Goal: Communication & Community: Connect with others

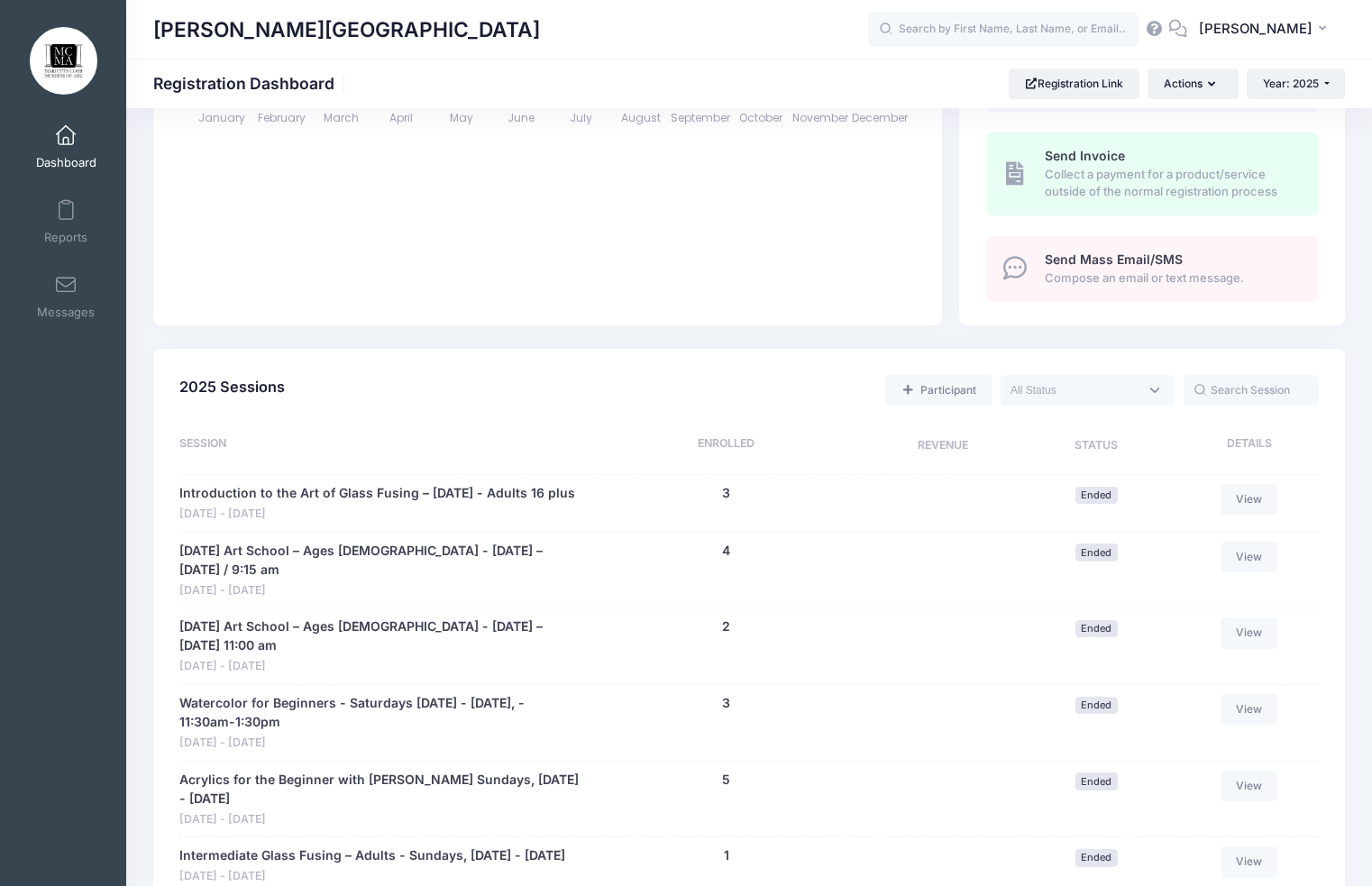
scroll to position [559, 0]
click at [1101, 388] on textarea "Search" at bounding box center [1074, 389] width 128 height 17
select select "future"
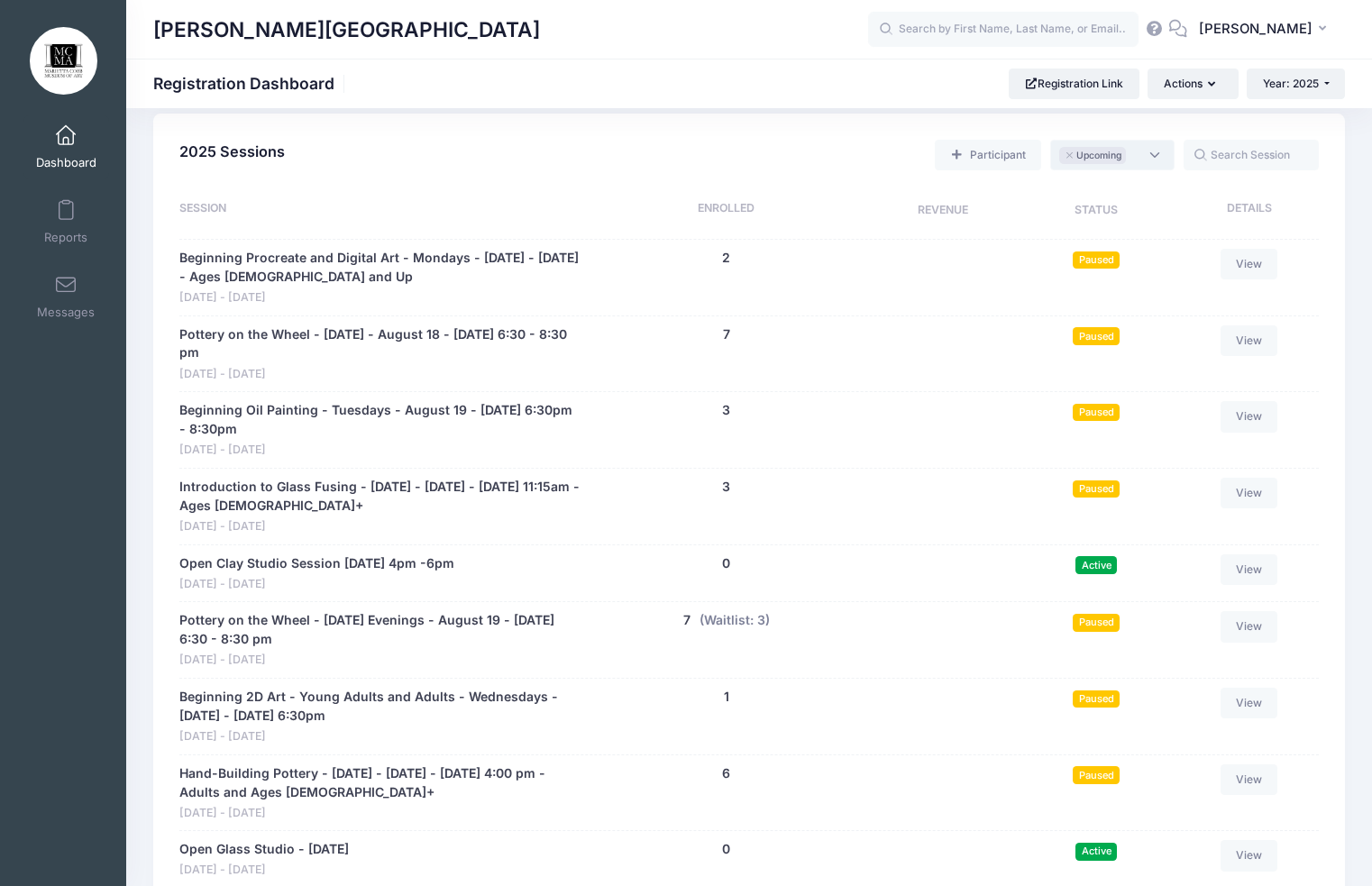
scroll to position [1156, 0]
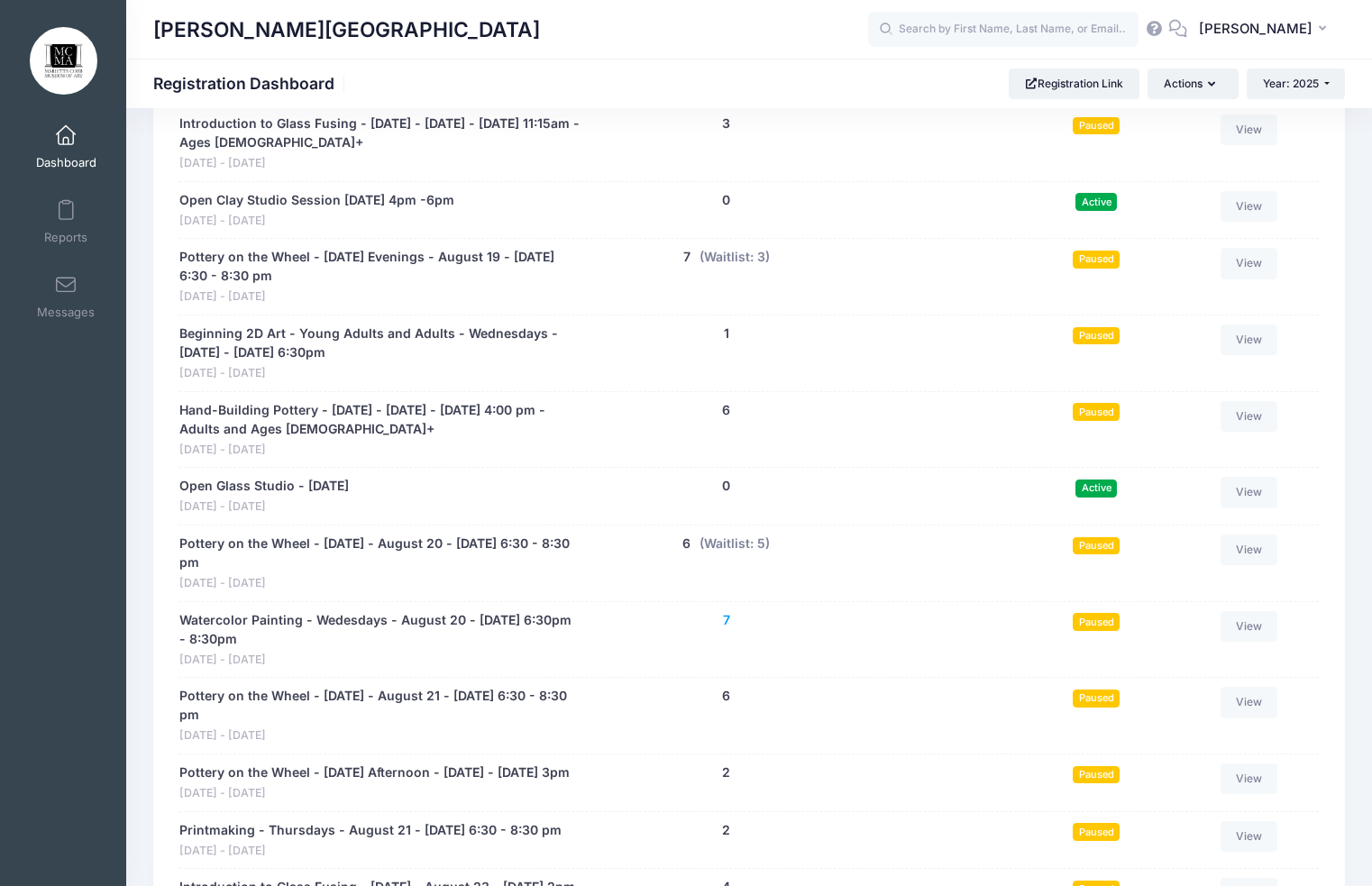
click at [726, 620] on button "7" at bounding box center [725, 620] width 7 height 18
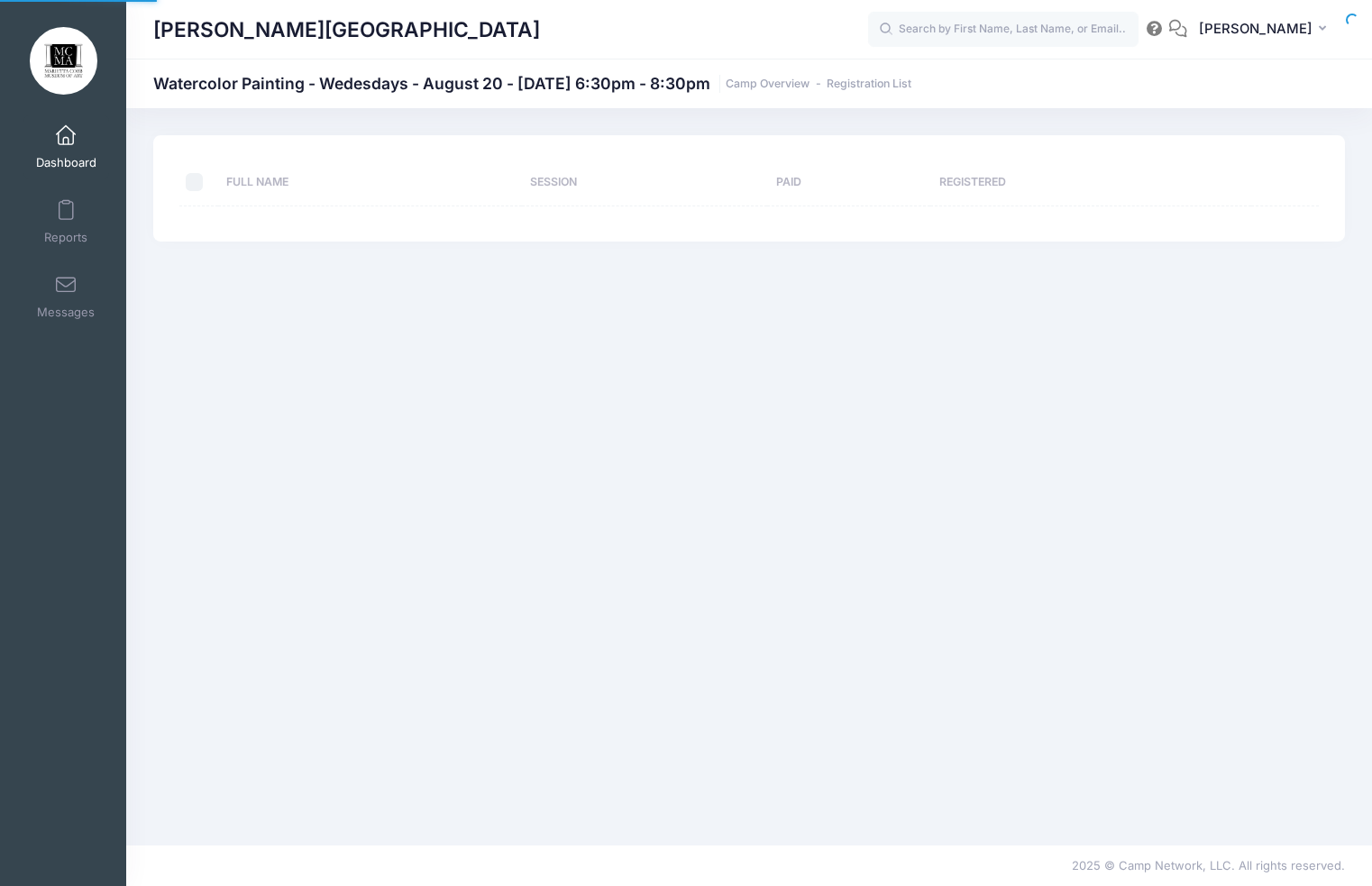
select select "10"
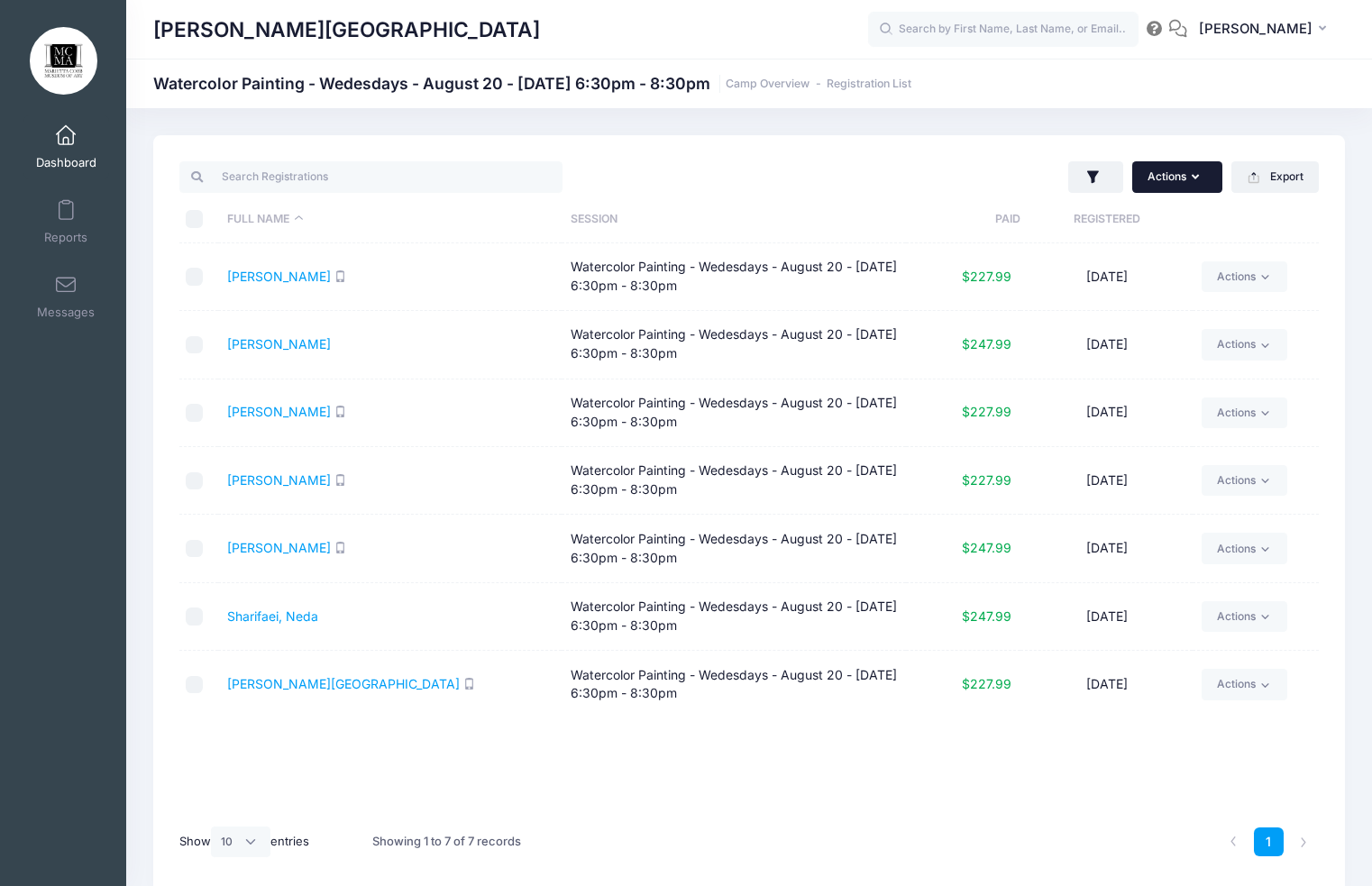
click at [1186, 175] on button "Actions" at bounding box center [1177, 177] width 90 height 31
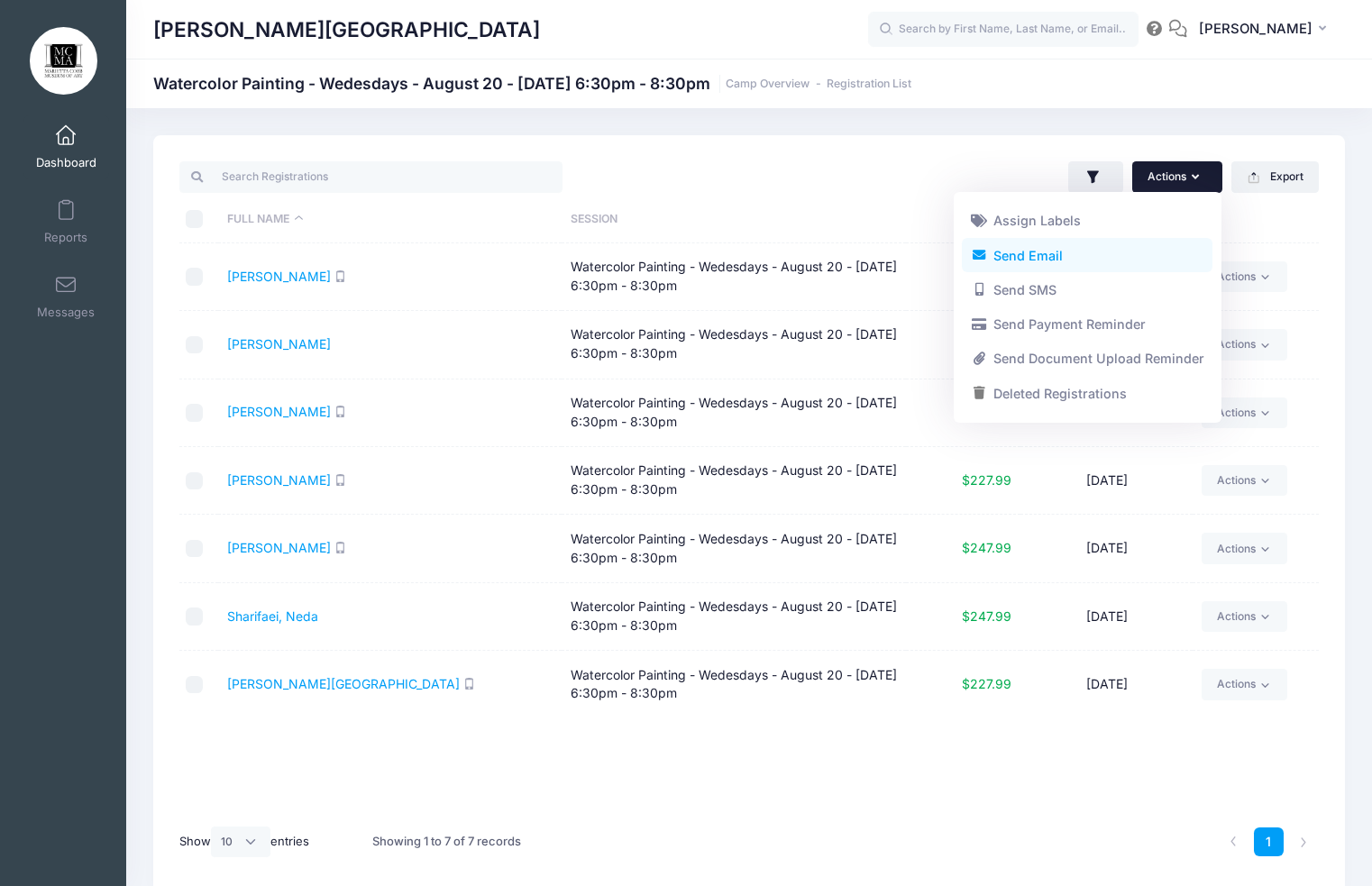
click at [1081, 252] on link "Send Email" at bounding box center [1087, 255] width 251 height 34
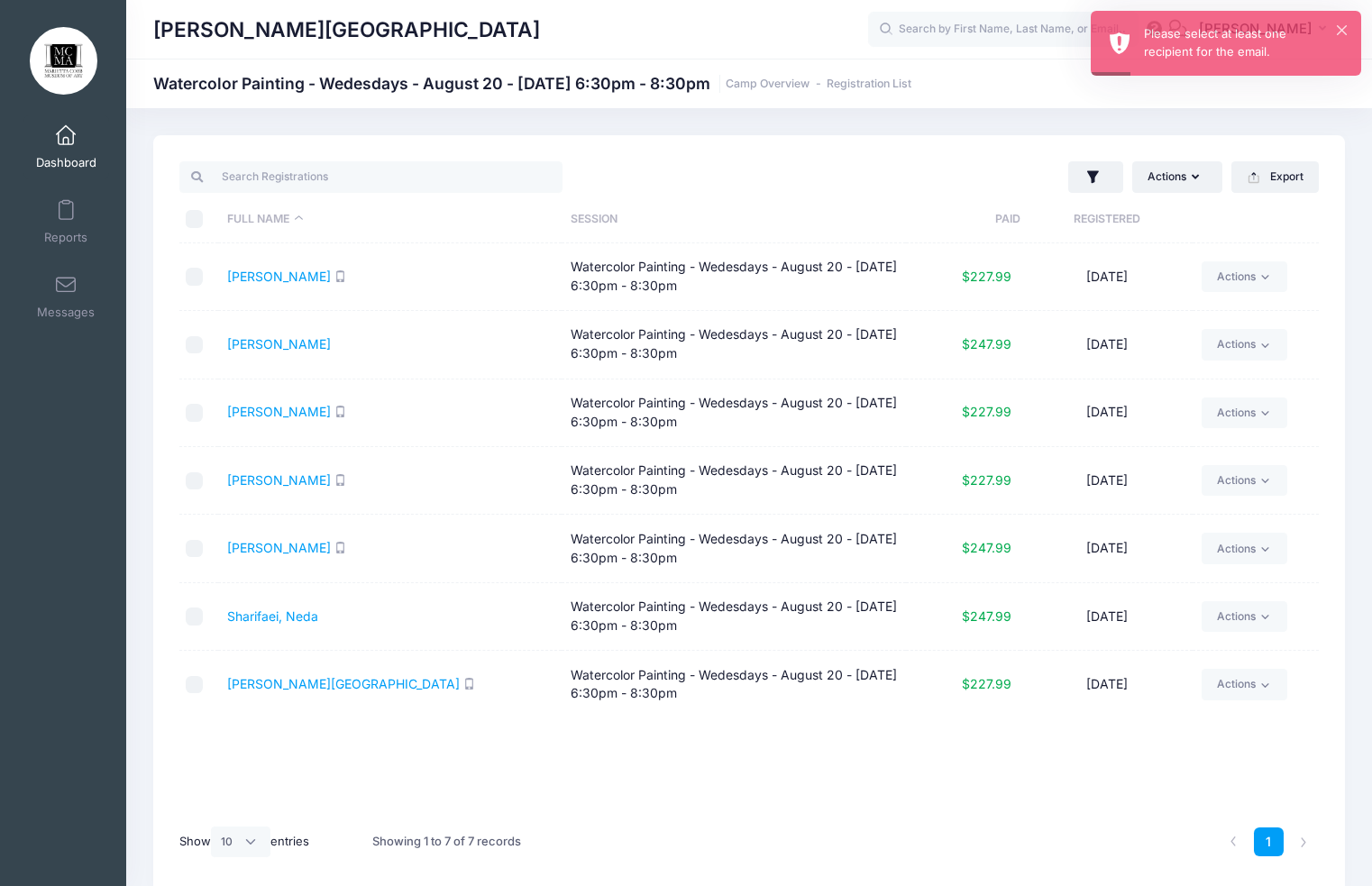
click at [195, 220] on input "\a \a \a \a" at bounding box center [194, 219] width 18 height 18
checkbox input "true"
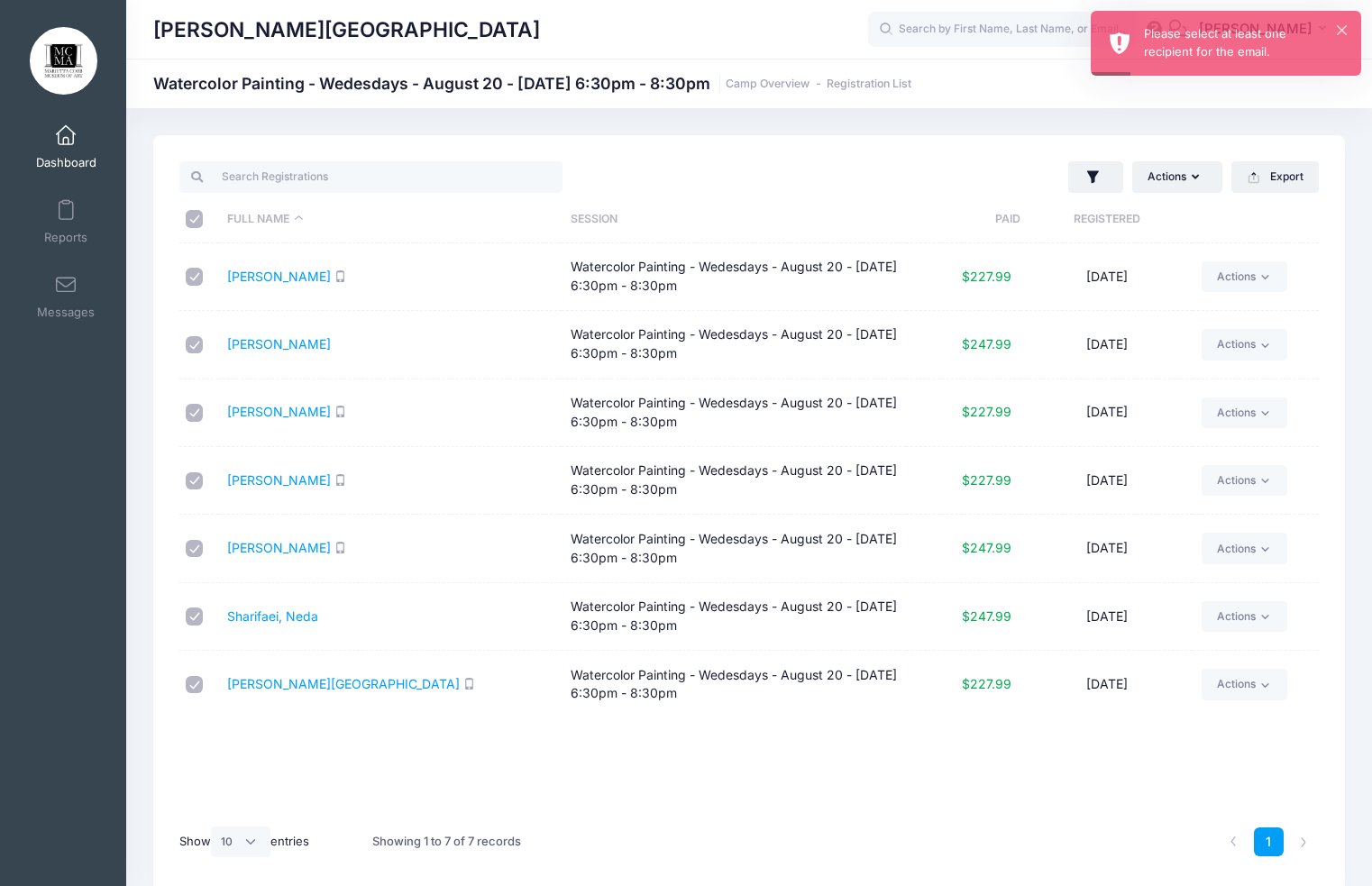
checkbox input "true"
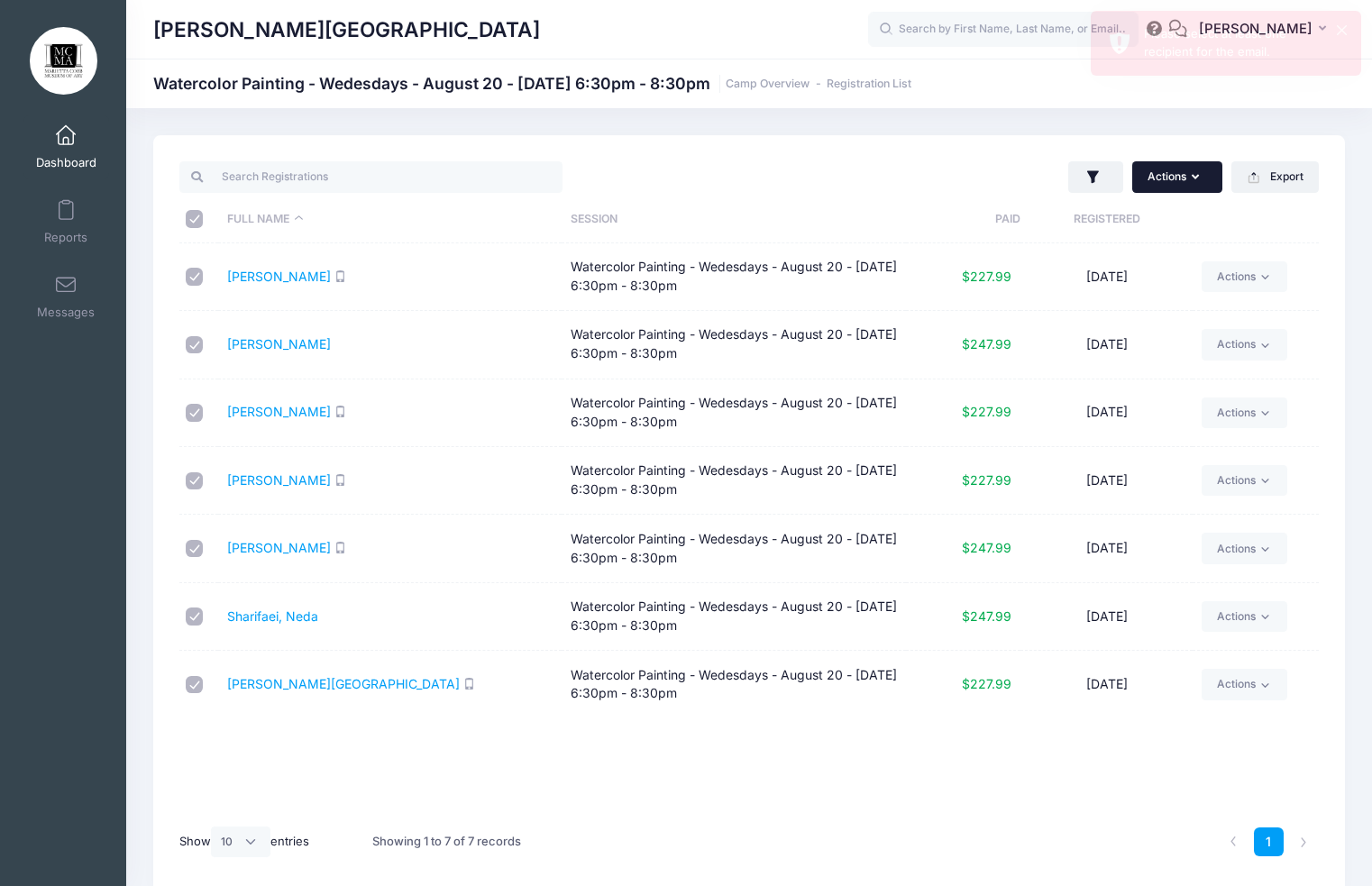
click at [1184, 174] on button "Actions" at bounding box center [1177, 177] width 90 height 31
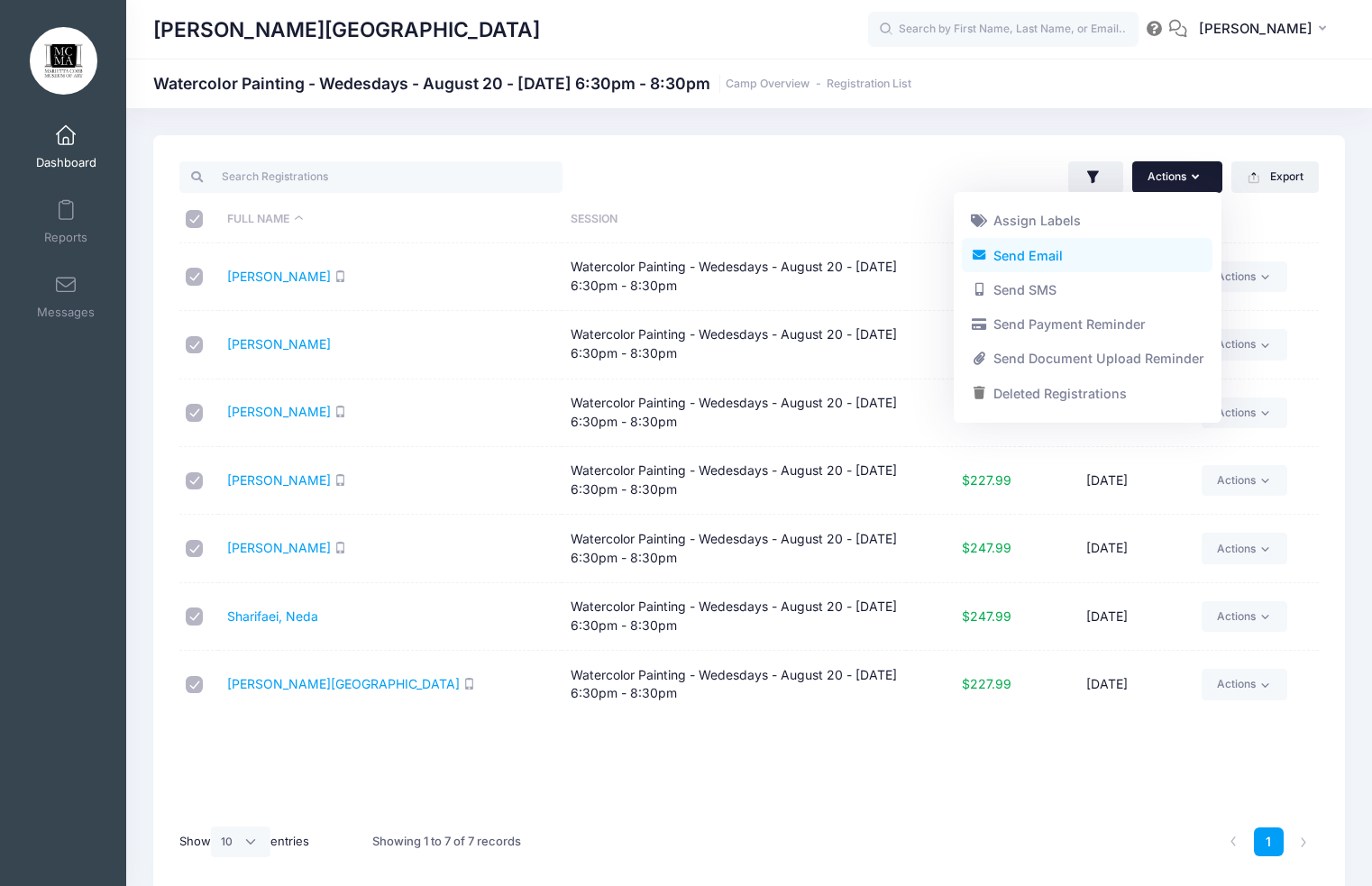
click at [1067, 252] on link "Send Email" at bounding box center [1087, 255] width 251 height 34
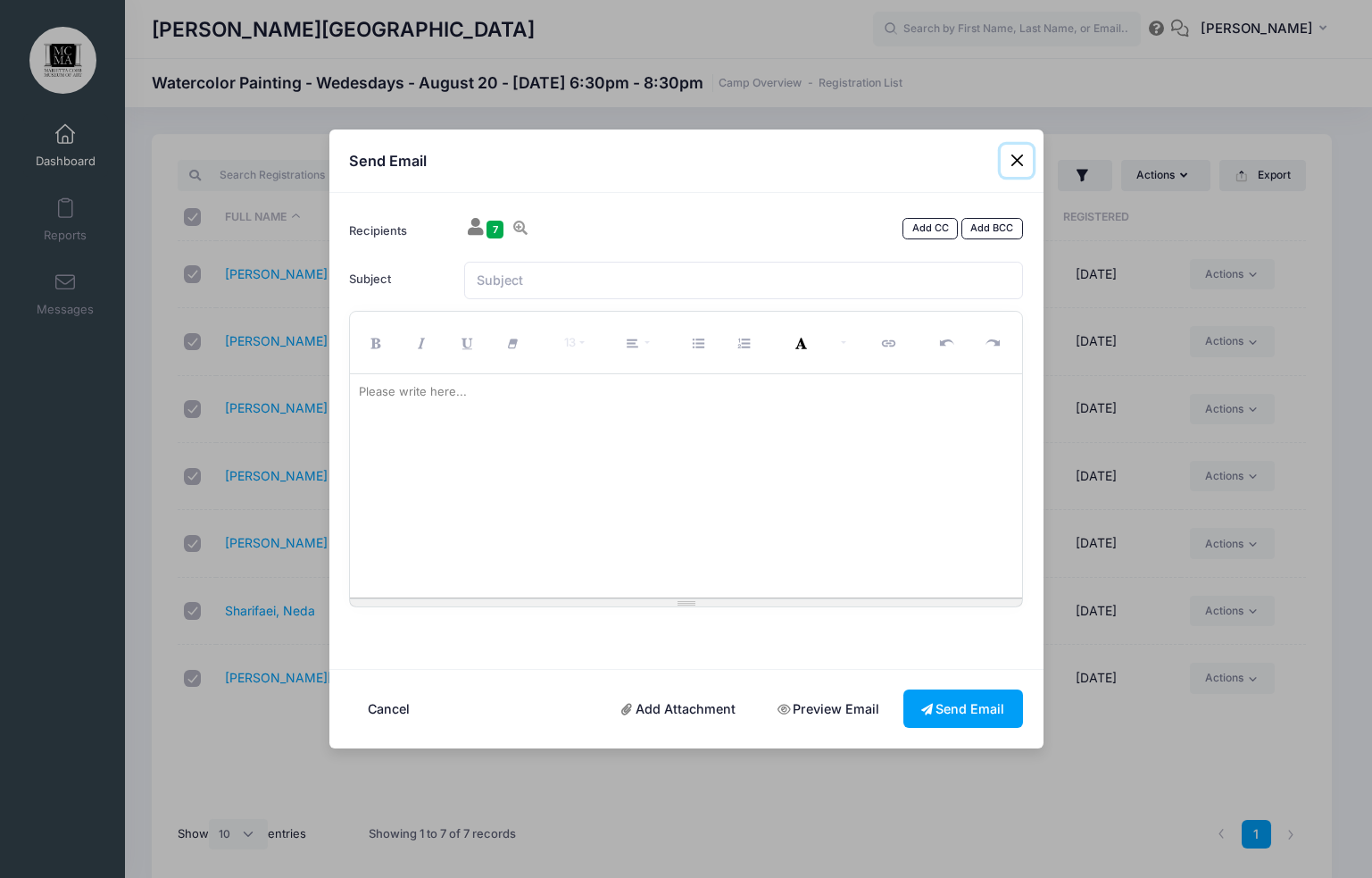
click at [1016, 160] on button "Close" at bounding box center [1016, 160] width 32 height 32
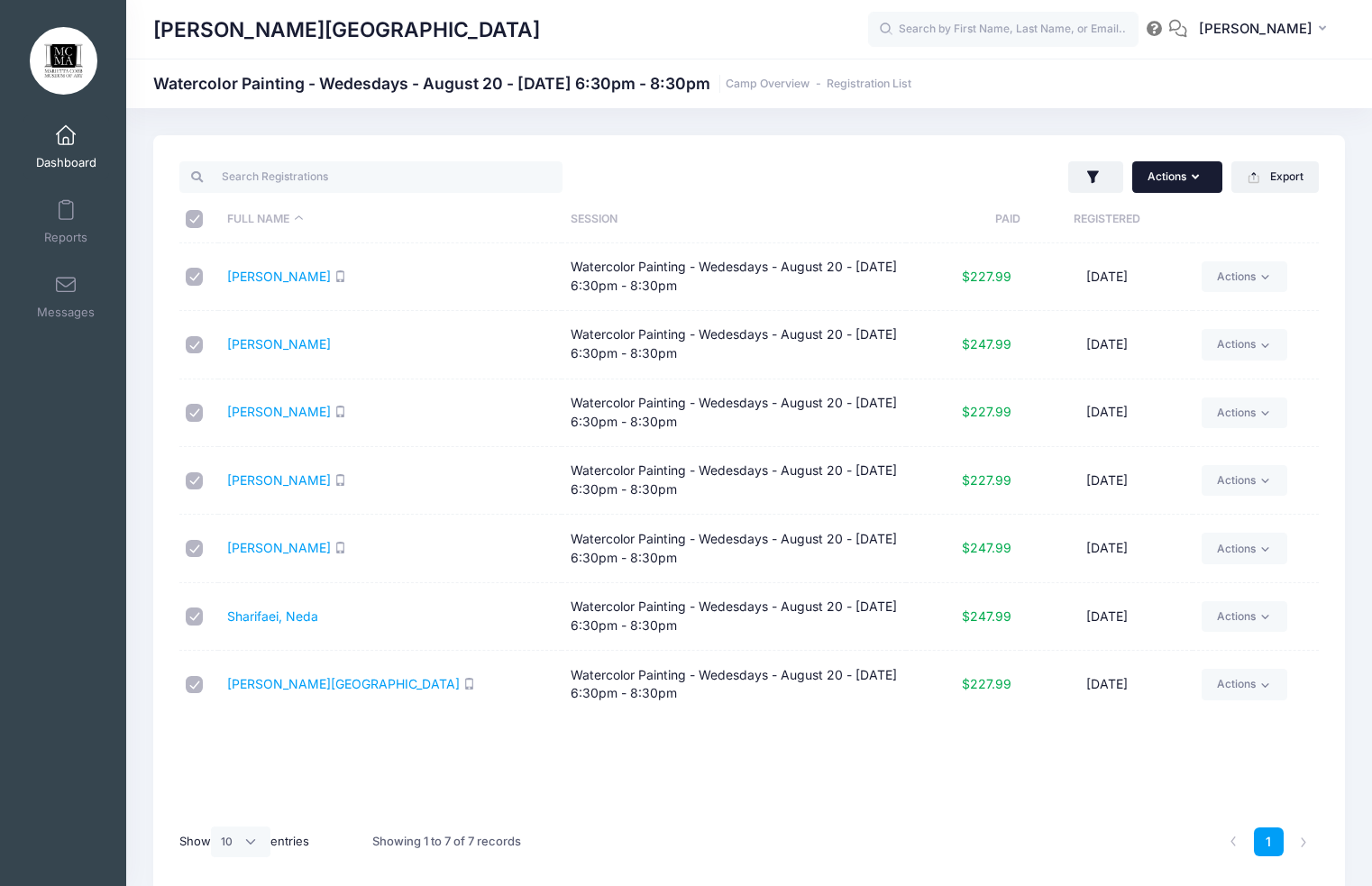
click at [1205, 174] on button "Actions" at bounding box center [1177, 177] width 90 height 31
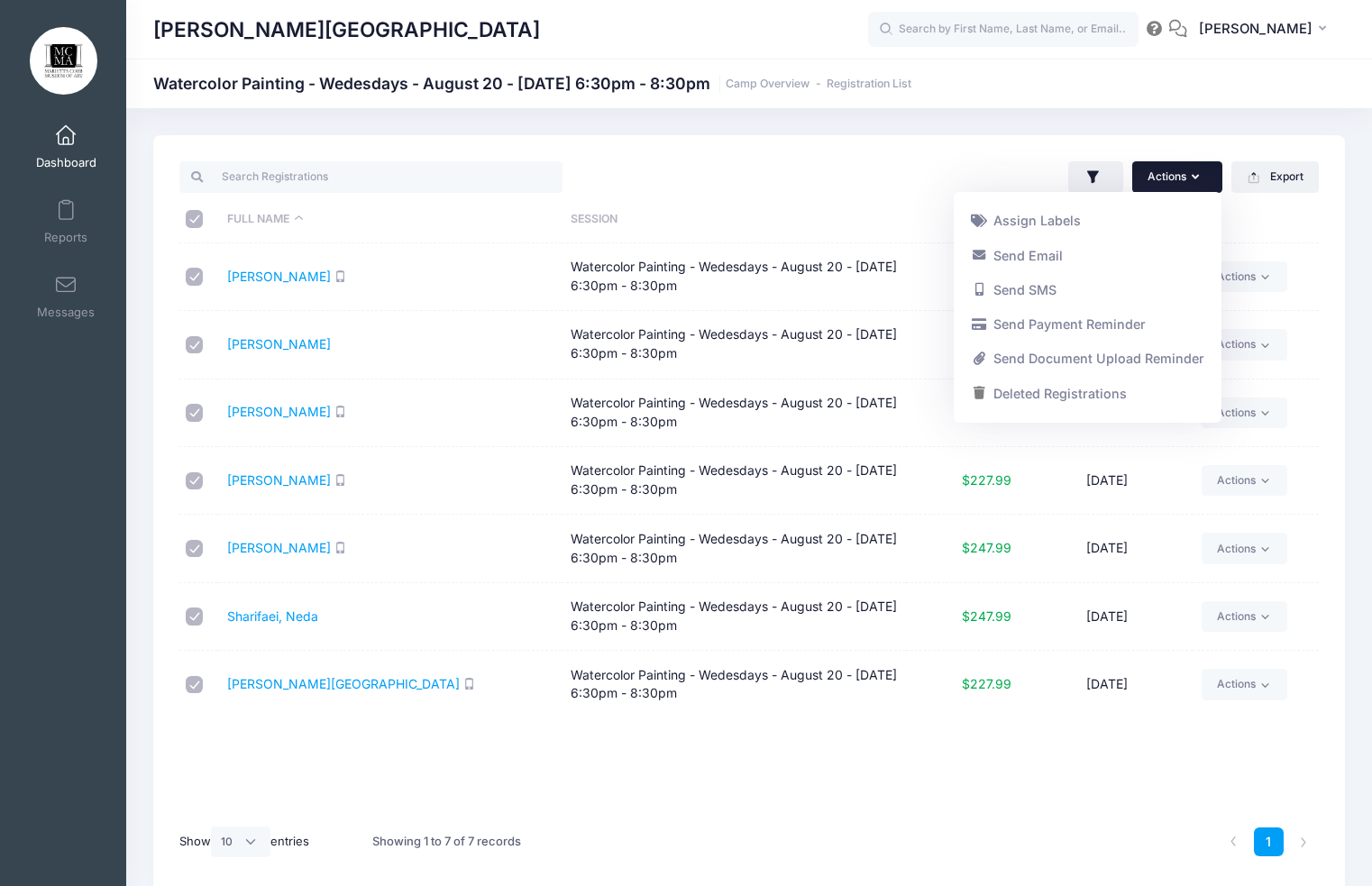
click at [342, 717] on td "[PERSON_NAME][GEOGRAPHIC_DATA]" at bounding box center [390, 684] width 344 height 67
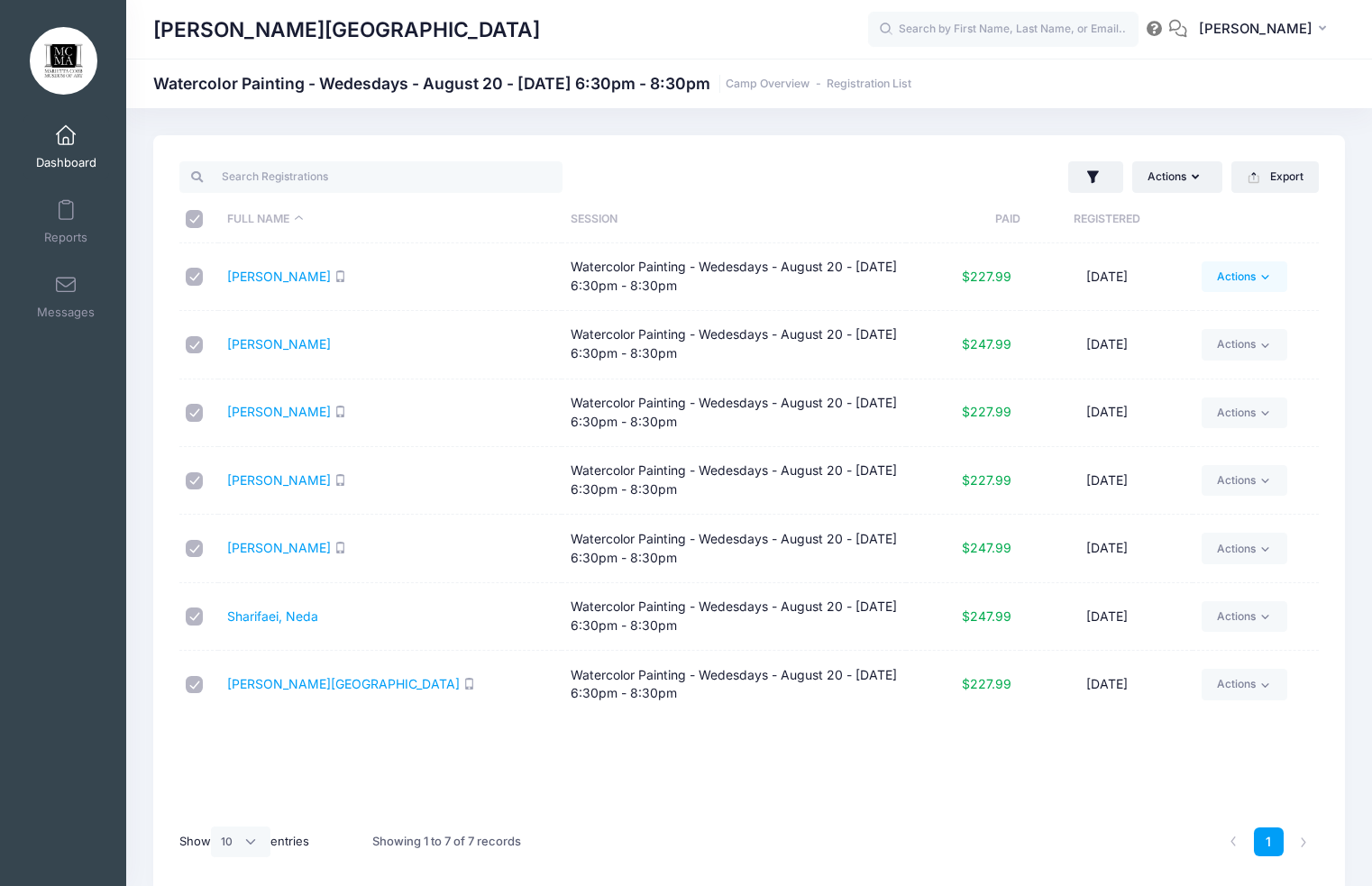
click at [1279, 275] on link "Actions" at bounding box center [1244, 277] width 86 height 31
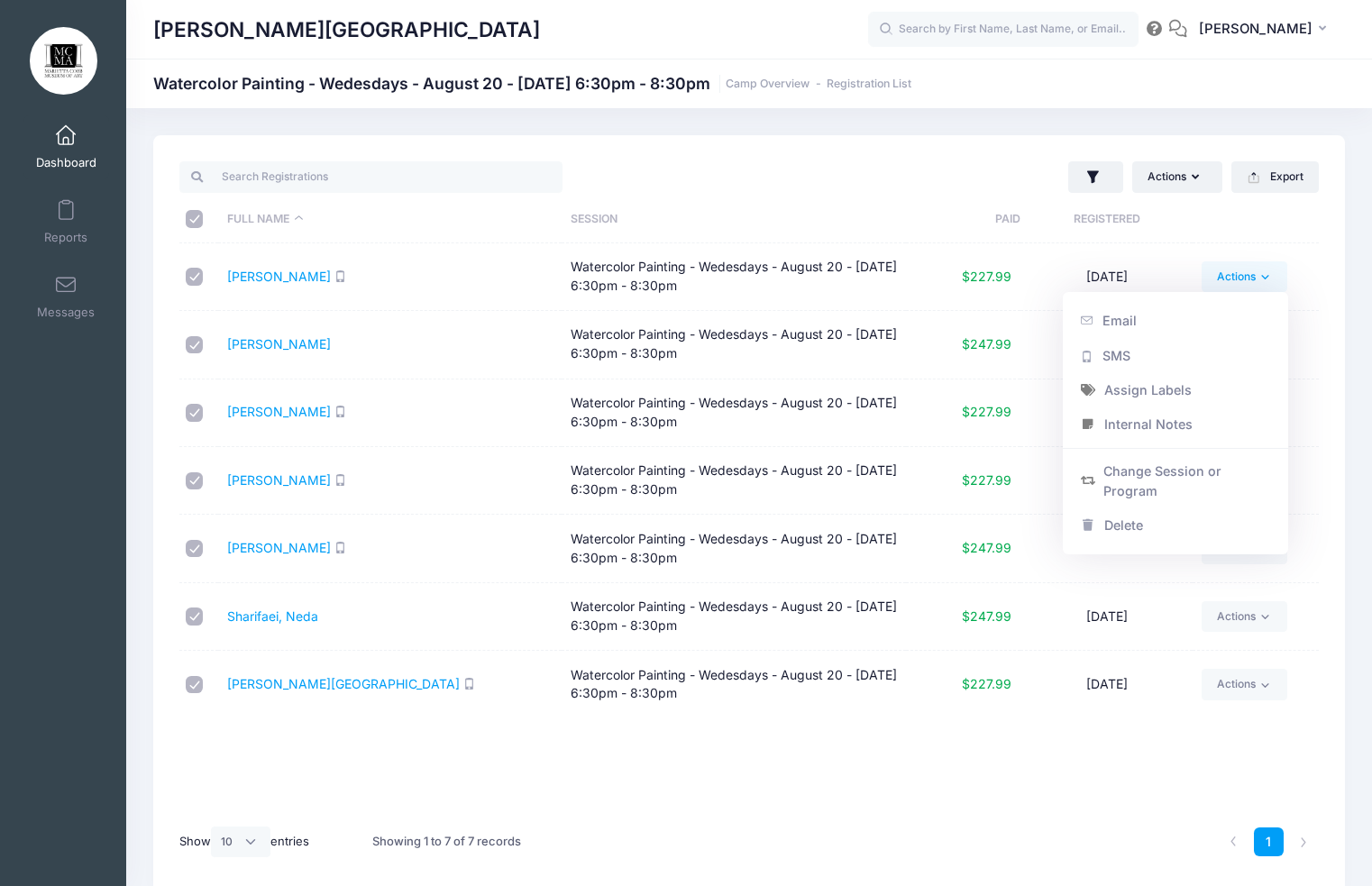
click at [1322, 239] on div "Actions Assign Labels Send Email Send SMS Send Payment Reminder Send Document U…" at bounding box center [749, 514] width 1191 height 758
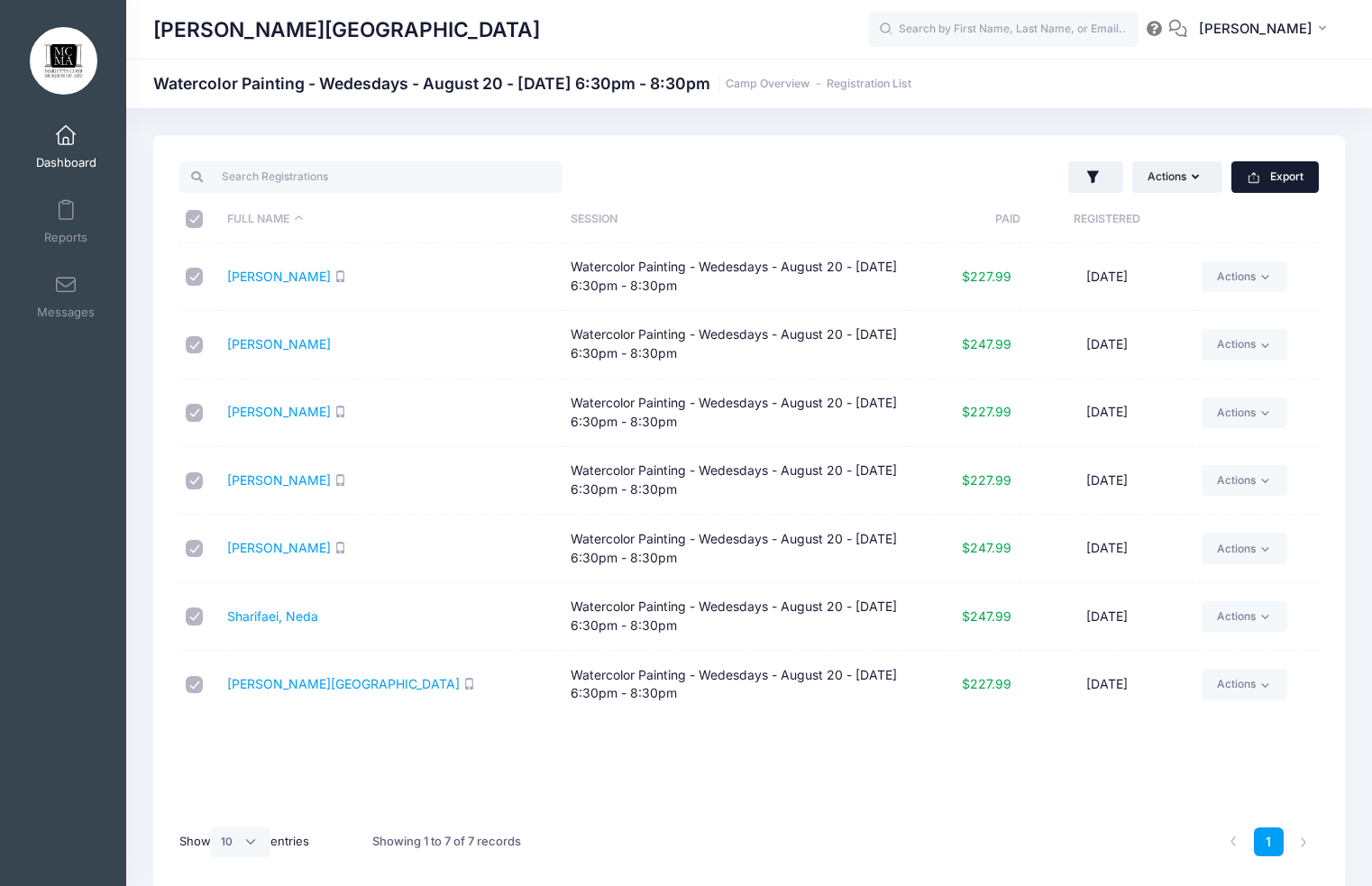
click at [1285, 178] on button "Export" at bounding box center [1275, 177] width 88 height 31
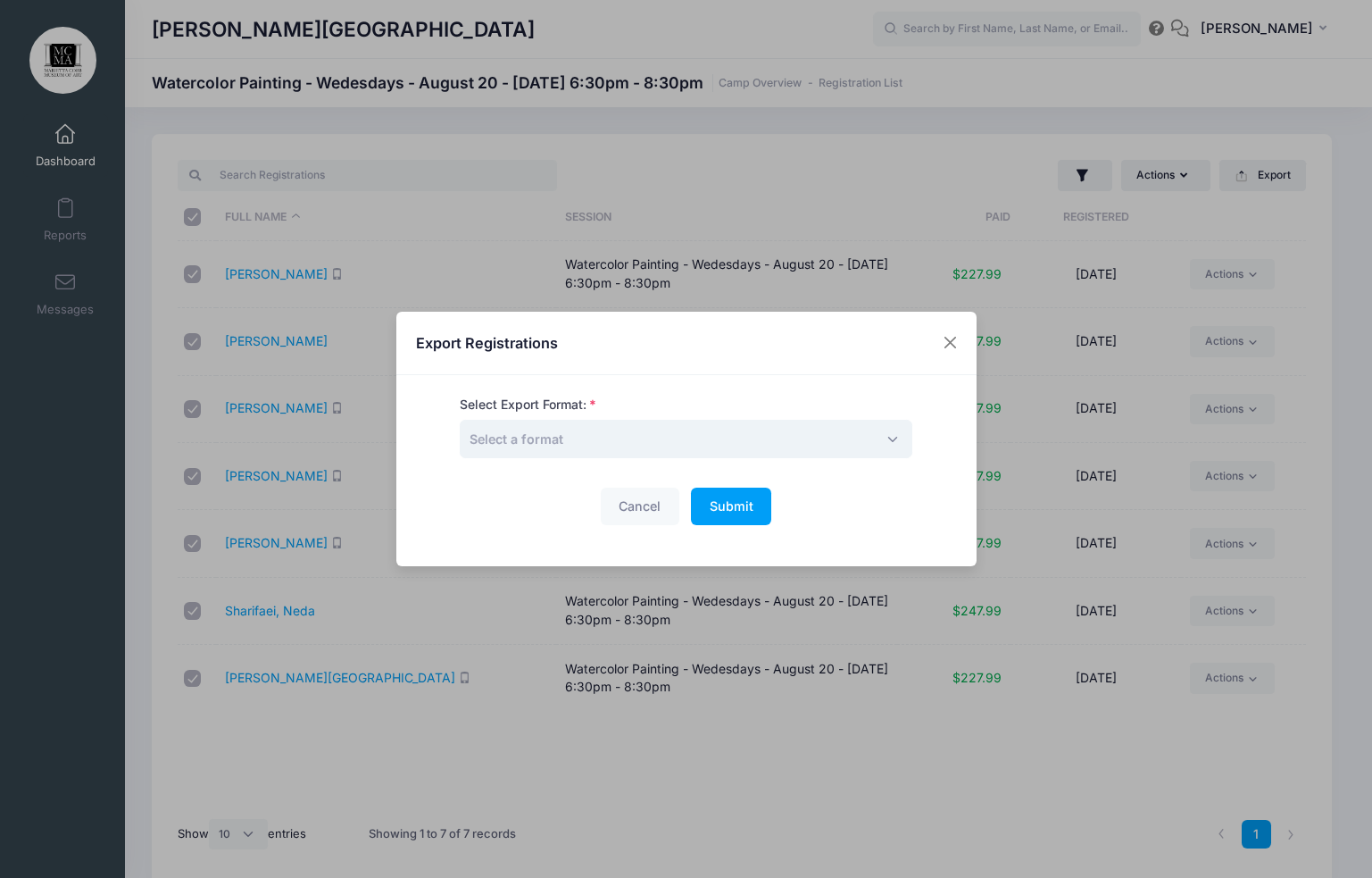
click at [596, 437] on span "Select a format" at bounding box center [686, 439] width 453 height 39
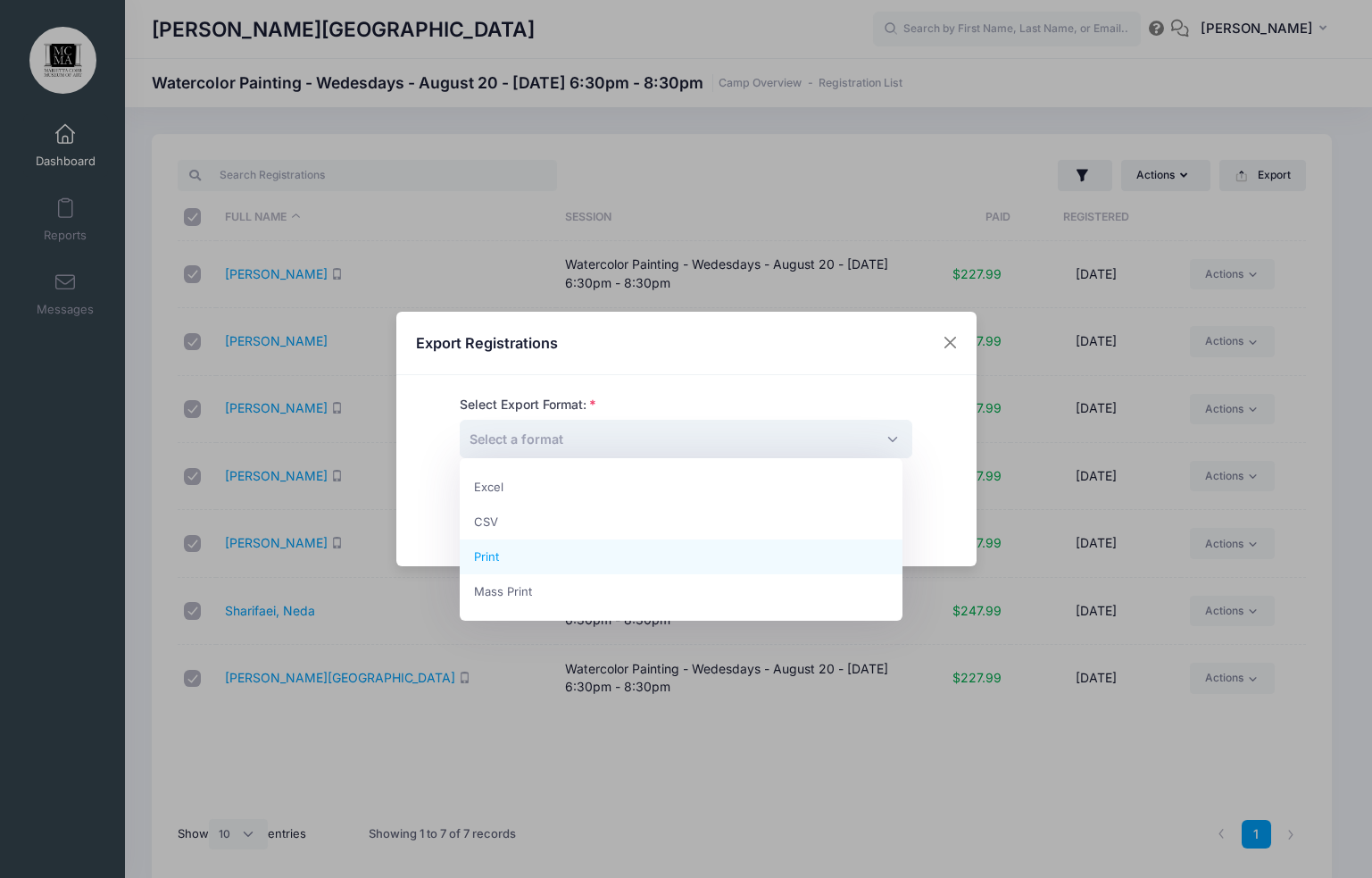
select select "print"
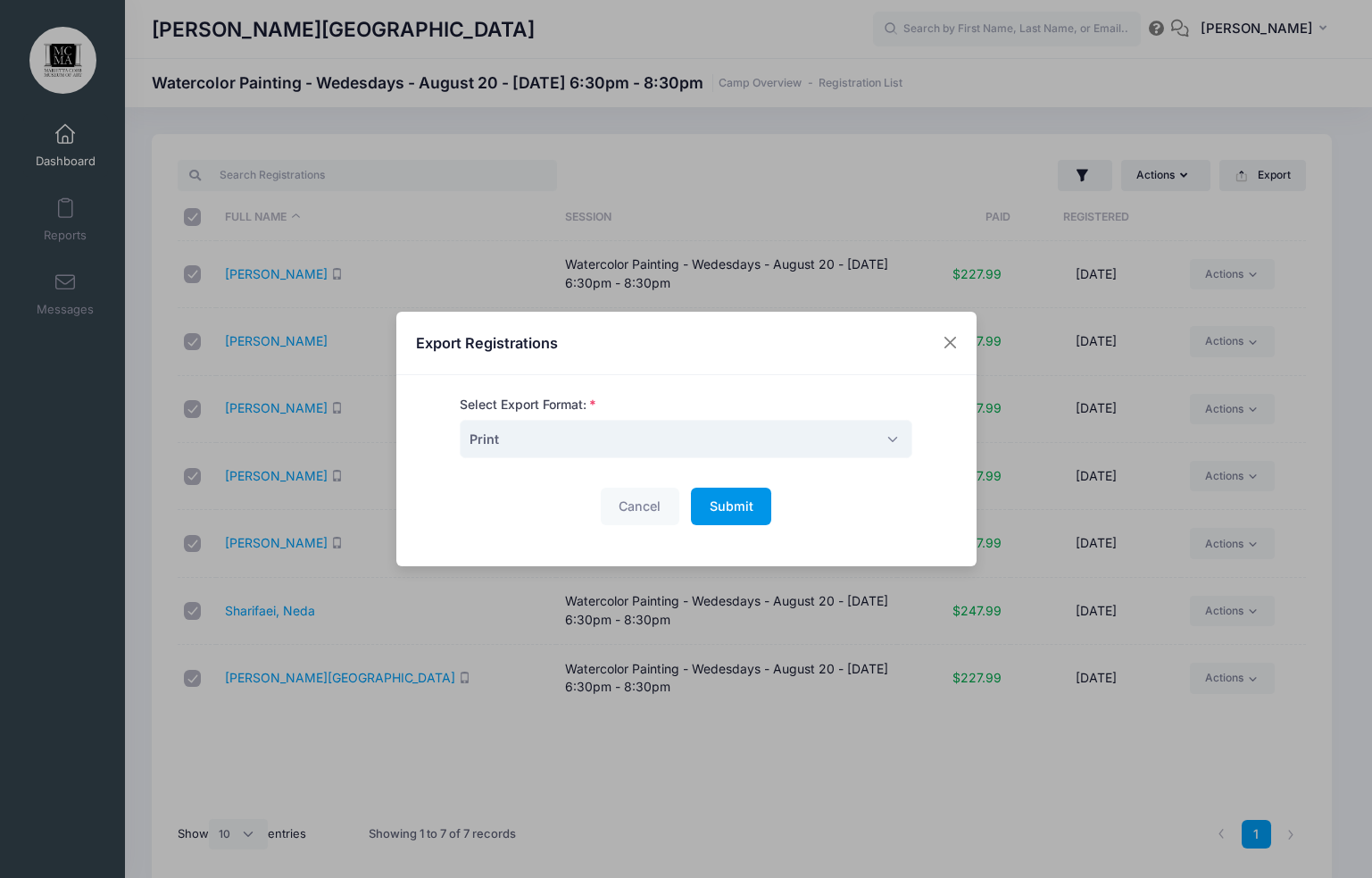
click at [710, 505] on span "Submit" at bounding box center [731, 506] width 43 height 15
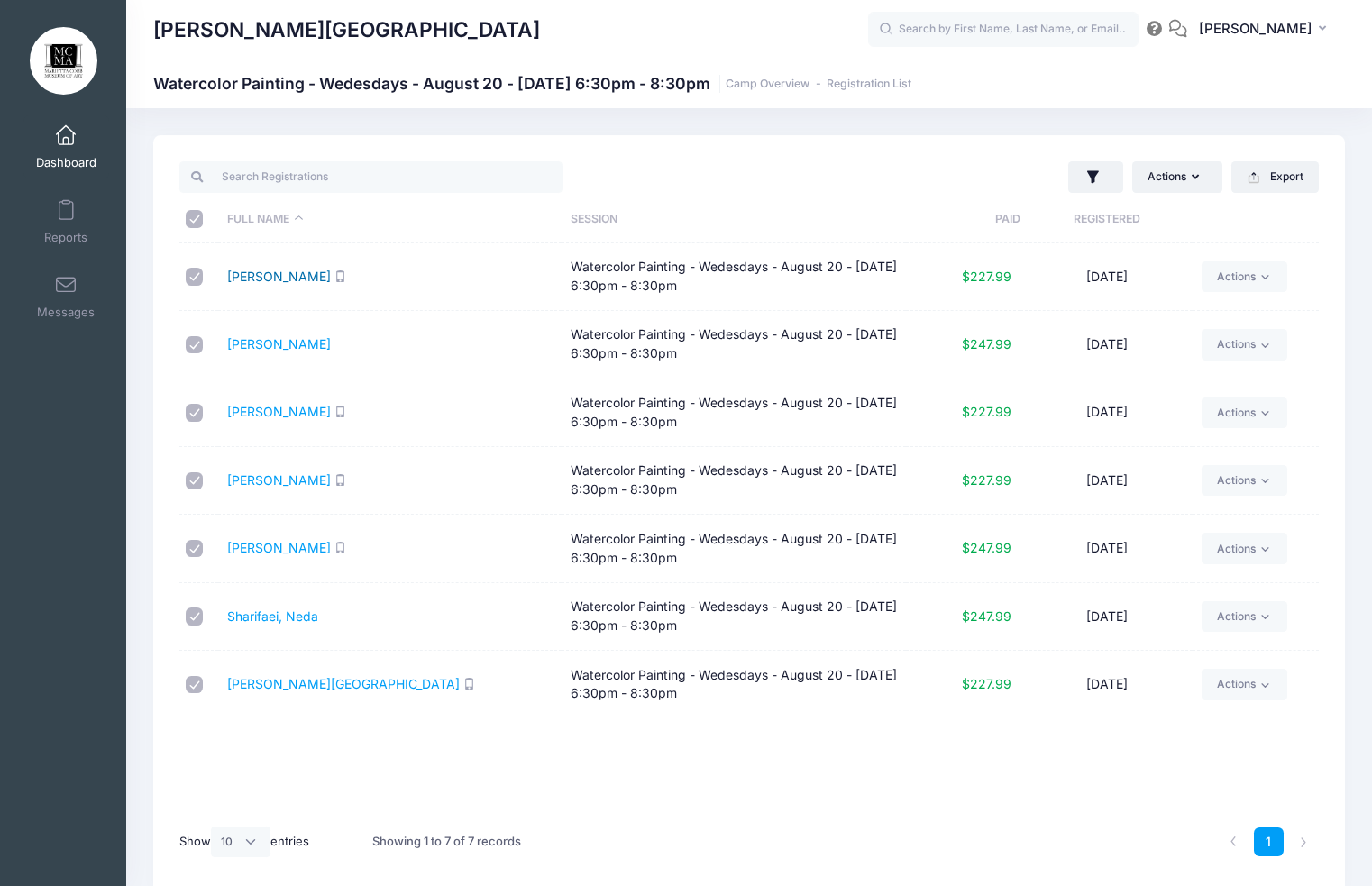
click at [254, 274] on link "Carter, Vicky" at bounding box center [279, 276] width 104 height 16
click at [278, 342] on link "Crissey, Melanie" at bounding box center [279, 344] width 104 height 16
click at [287, 408] on link "Drye, Kimberly" at bounding box center [279, 411] width 104 height 16
click at [254, 477] on link "Howes, Patti" at bounding box center [279, 480] width 104 height 16
click at [283, 548] on link "Johnson, Eileen" at bounding box center [279, 548] width 104 height 16
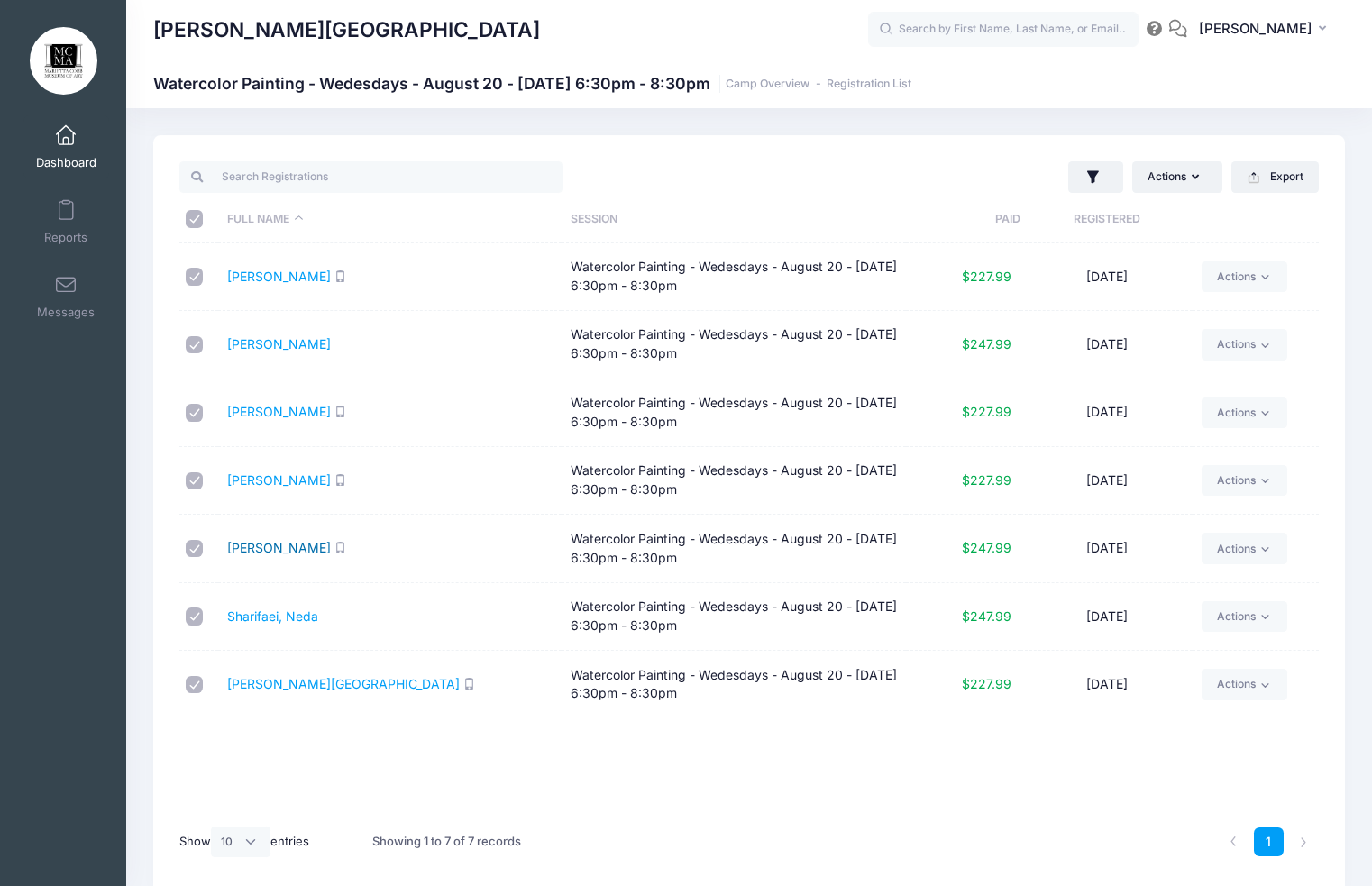
click at [261, 550] on link "Johnson, Eileen" at bounding box center [279, 548] width 104 height 16
click at [264, 617] on link "Sharifaei, Neda" at bounding box center [273, 617] width 91 height 16
click at [283, 684] on link "[PERSON_NAME][GEOGRAPHIC_DATA]" at bounding box center [343, 684] width 232 height 16
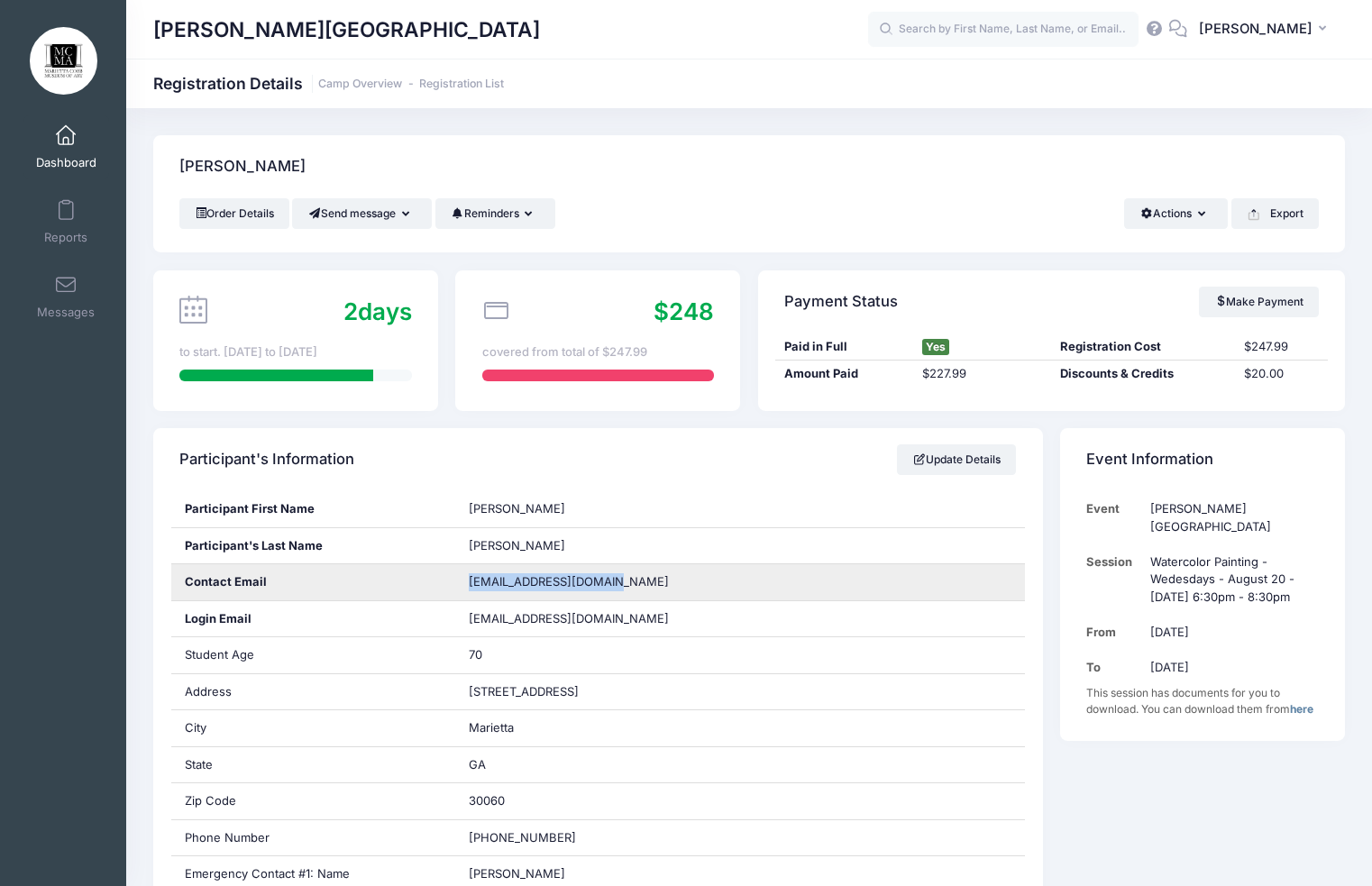
drag, startPoint x: 604, startPoint y: 582, endPoint x: 470, endPoint y: 579, distance: 134.0
click at [470, 579] on div "vickycarter2@gmail.com" at bounding box center [740, 582] width 570 height 36
copy span "vickycarter2@gmail.com"
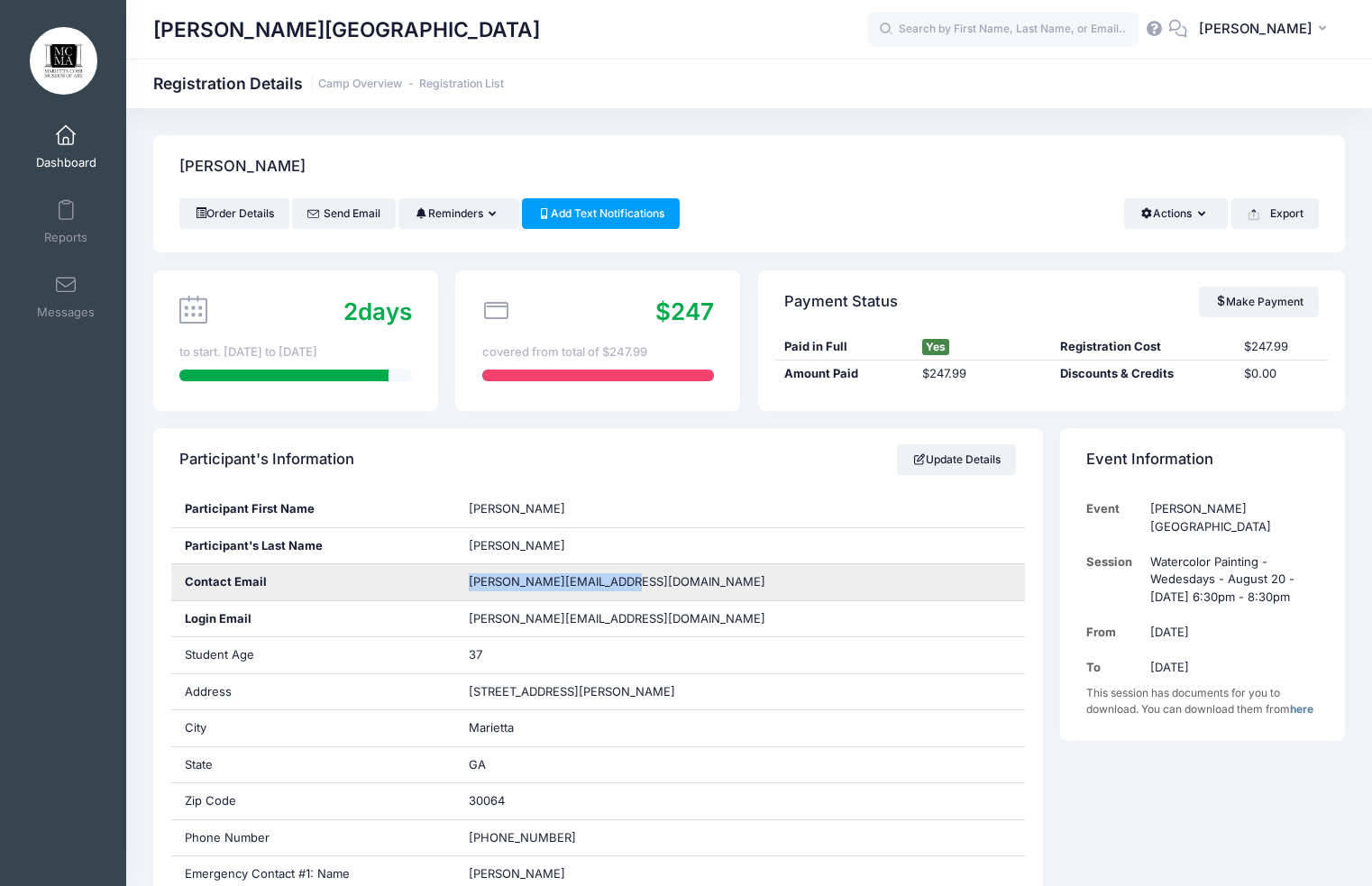
drag, startPoint x: 619, startPoint y: 585, endPoint x: 465, endPoint y: 579, distance: 154.1
click at [465, 579] on div "melaniecrissey@gmail.com" at bounding box center [740, 582] width 570 height 36
drag, startPoint x: 0, startPoint y: 0, endPoint x: 441, endPoint y: 580, distance: 728.6
click at [441, 580] on div "Contact Email kimberlydrye@hotmail.com" at bounding box center [598, 583] width 855 height 37
copy div "kimberlydrye@hotmail.com"
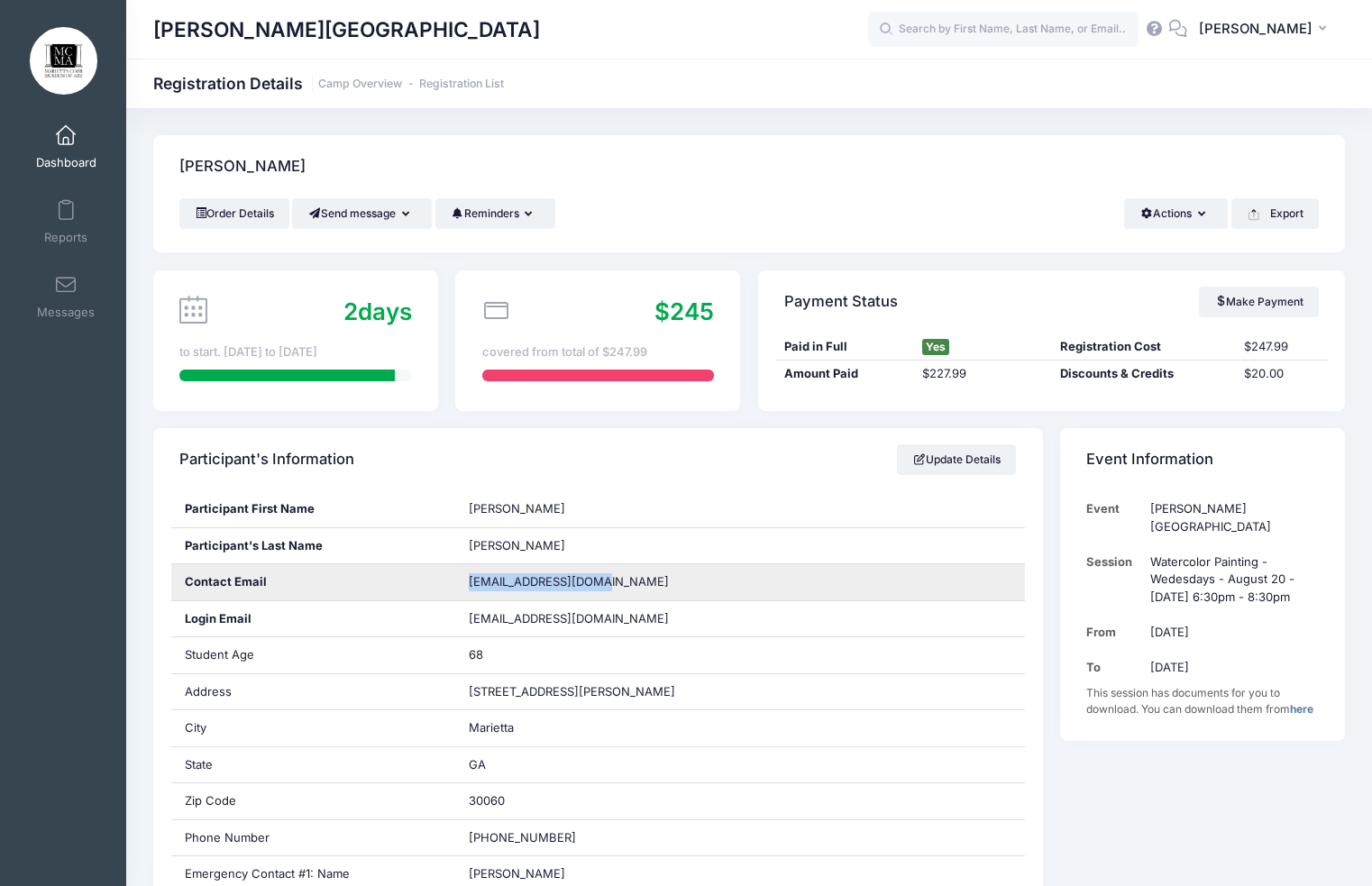
drag, startPoint x: 618, startPoint y: 582, endPoint x: 462, endPoint y: 584, distance: 156.0
click at [462, 584] on div "howespatti@gmail.com" at bounding box center [740, 582] width 570 height 36
copy span "howespatti@gmail.com"
drag, startPoint x: 613, startPoint y: 579, endPoint x: 465, endPoint y: 585, distance: 148.1
click at [465, 585] on div "[EMAIL_ADDRESS][DOMAIN_NAME]" at bounding box center [740, 582] width 570 height 36
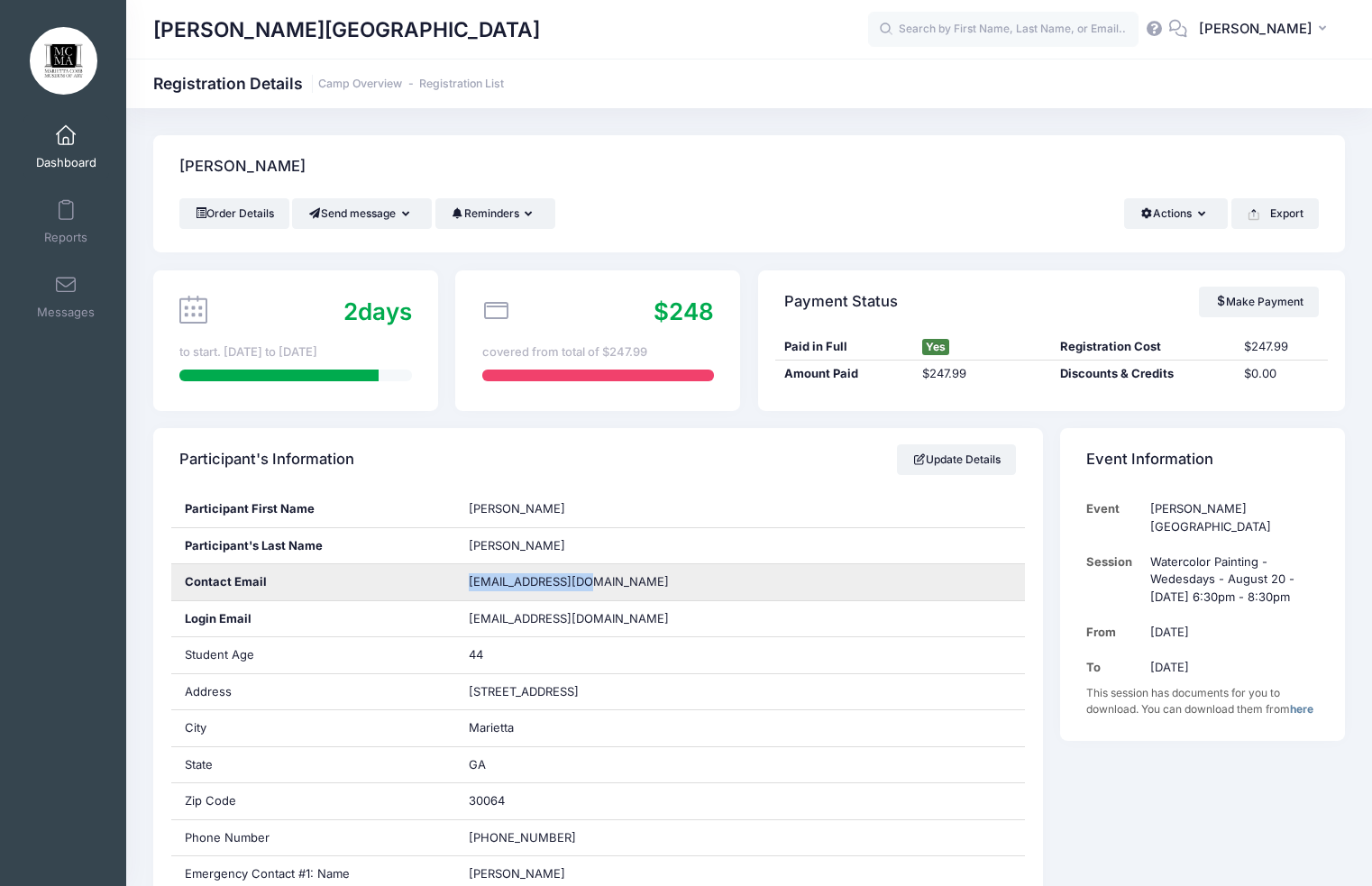
drag, startPoint x: 612, startPoint y: 582, endPoint x: 456, endPoint y: 579, distance: 156.0
click at [456, 579] on div "emfdye@hotmail.com" at bounding box center [740, 582] width 570 height 36
copy span "emfdye@hotmail.com"
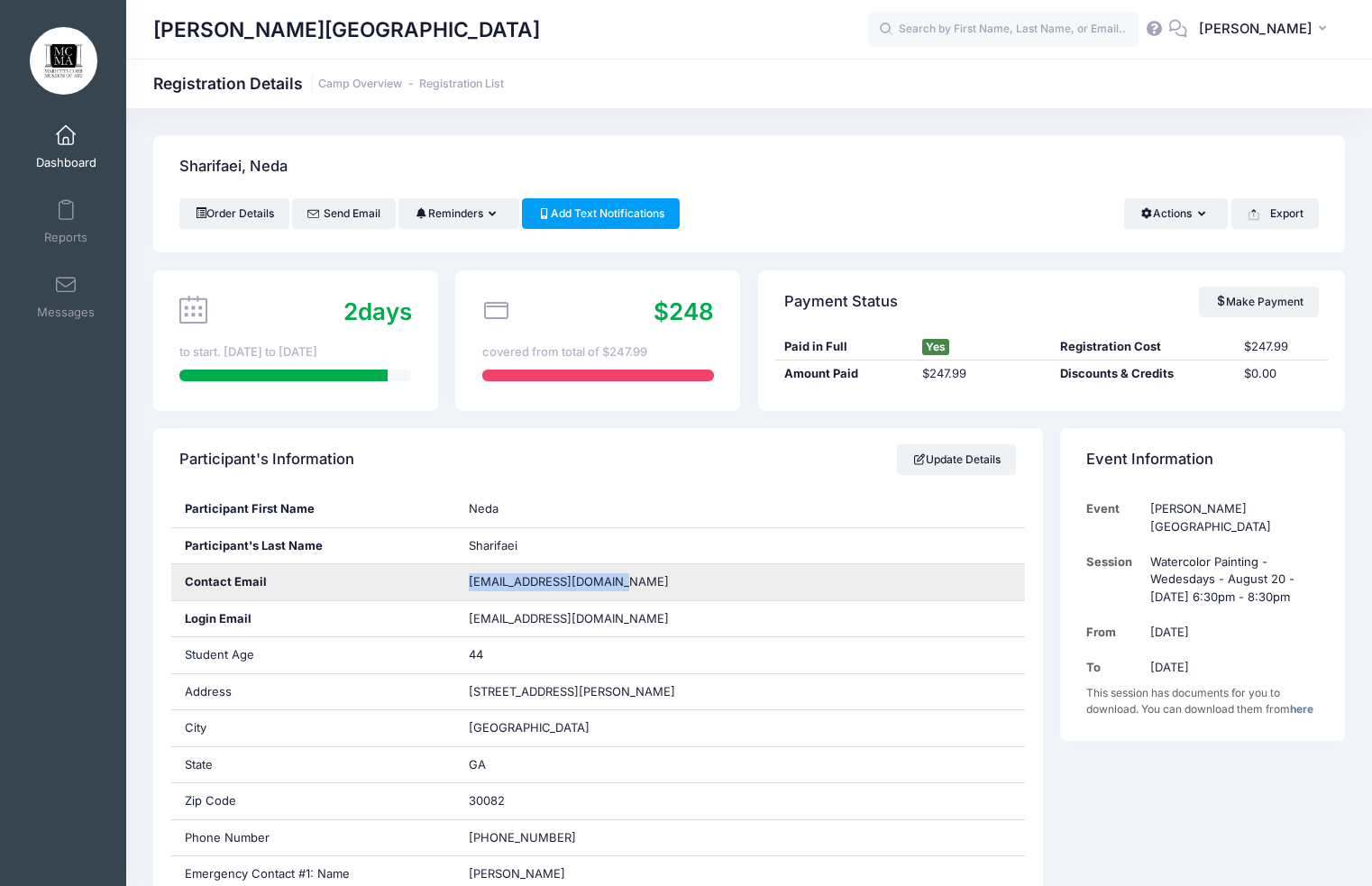
drag, startPoint x: 582, startPoint y: 583, endPoint x: 481, endPoint y: 582, distance: 101.0
click at [462, 585] on div "nedasharifaei@gmail.com" at bounding box center [740, 582] width 570 height 36
copy span "nedasharifaei@gmail.com"
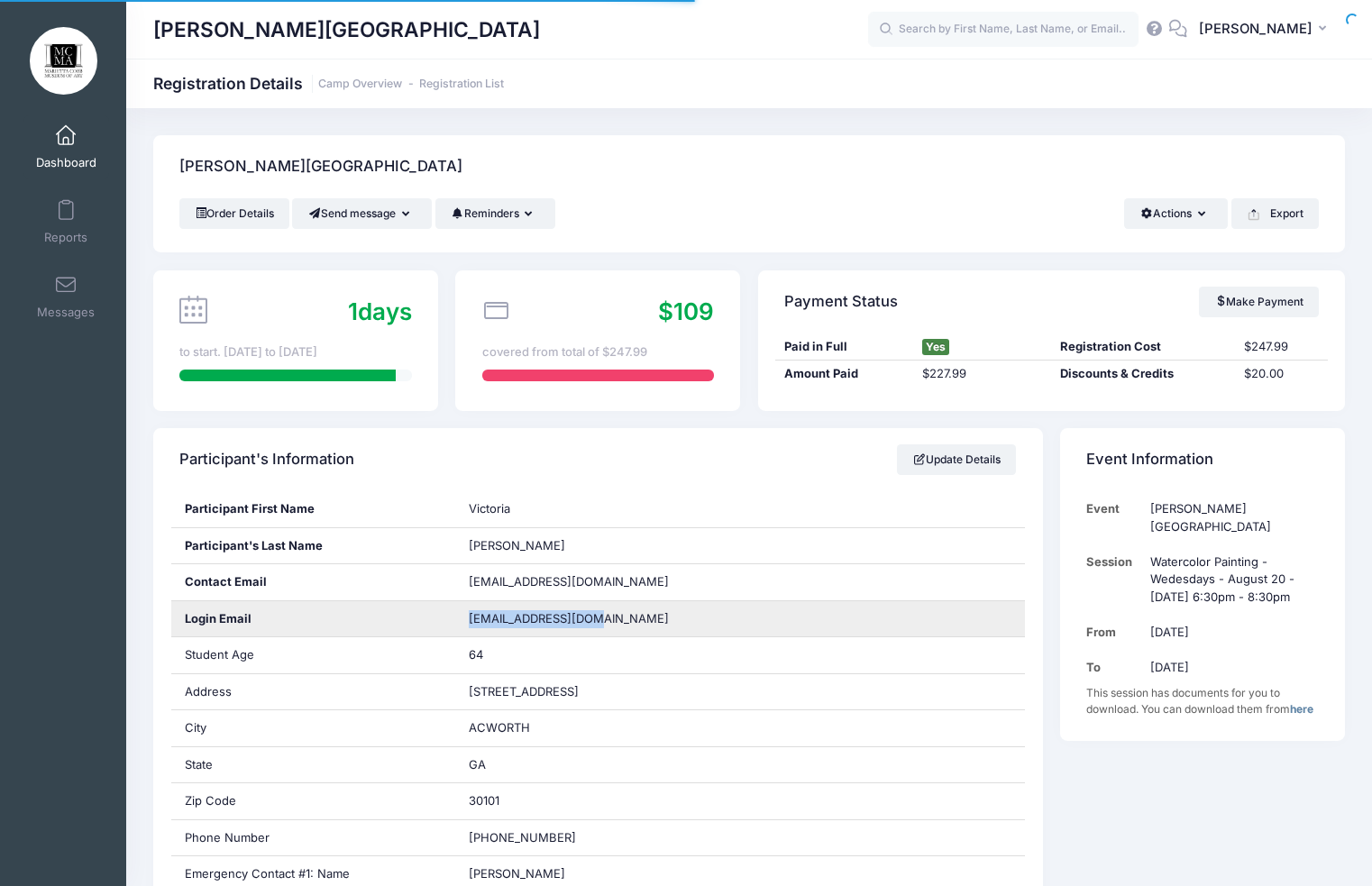
click at [447, 615] on div "Login Email [EMAIL_ADDRESS][DOMAIN_NAME]" at bounding box center [598, 620] width 855 height 37
